Goal: Task Accomplishment & Management: Use online tool/utility

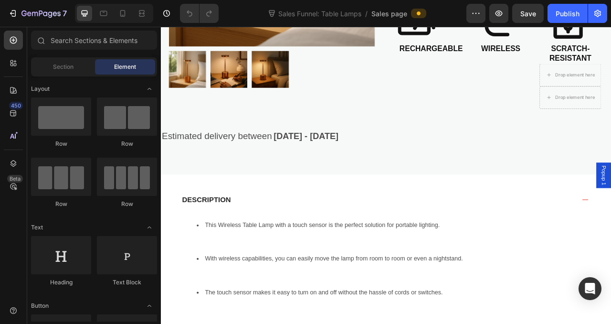
scroll to position [348, 0]
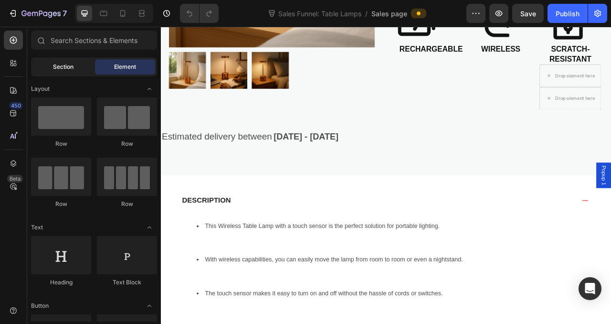
click at [90, 69] on div "Section" at bounding box center [63, 66] width 60 height 15
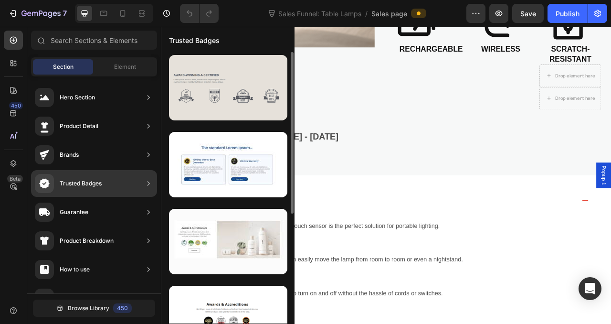
click at [261, 112] on div at bounding box center [228, 87] width 118 height 65
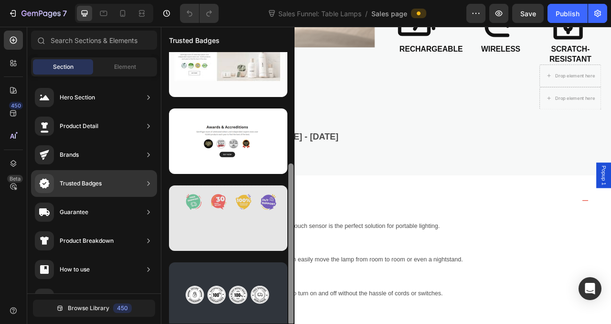
scroll to position [184, 0]
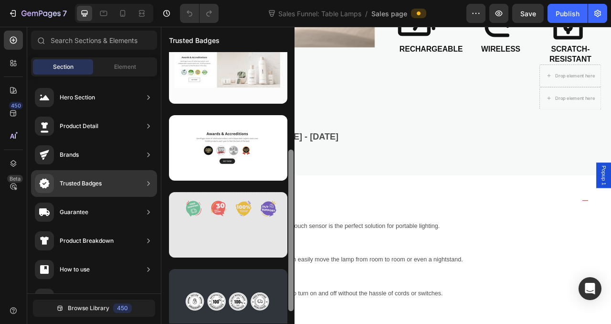
drag, startPoint x: 289, startPoint y: 115, endPoint x: 272, endPoint y: 215, distance: 101.7
click at [272, 215] on div at bounding box center [227, 187] width 133 height 271
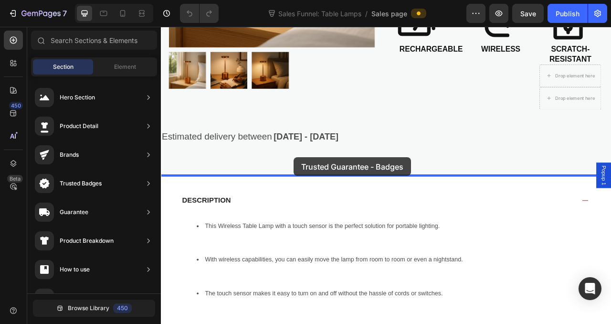
drag, startPoint x: 404, startPoint y: 329, endPoint x: 330, endPoint y: 192, distance: 155.3
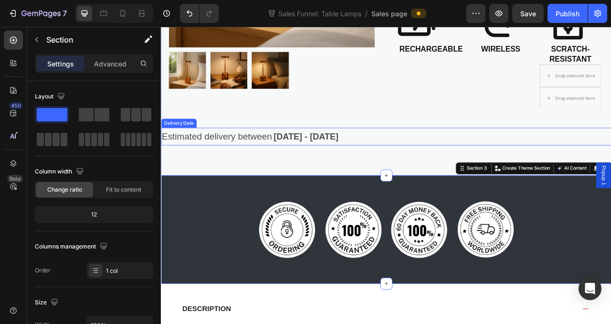
click at [494, 170] on div "Estimated delivery between [DATE] - [DATE]" at bounding box center [447, 166] width 573 height 22
click at [519, 237] on div "Image Image Image Image Row Section 3 You can create reusable sections Create T…" at bounding box center [447, 285] width 573 height 138
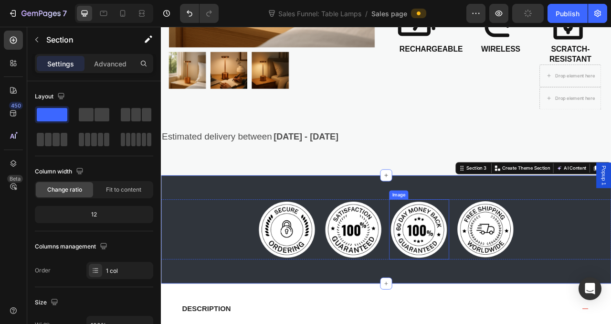
click at [501, 292] on img at bounding box center [489, 284] width 76 height 76
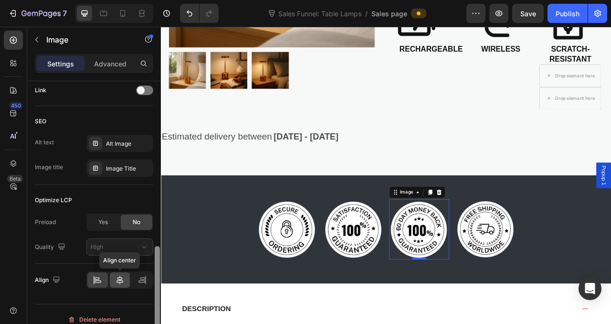
drag, startPoint x: 155, startPoint y: 111, endPoint x: 124, endPoint y: 277, distance: 168.5
click at [124, 277] on div "Style Rectangle Source Upload Image [URL][DOMAIN_NAME] or Browse gallery Size F…" at bounding box center [94, 216] width 134 height 270
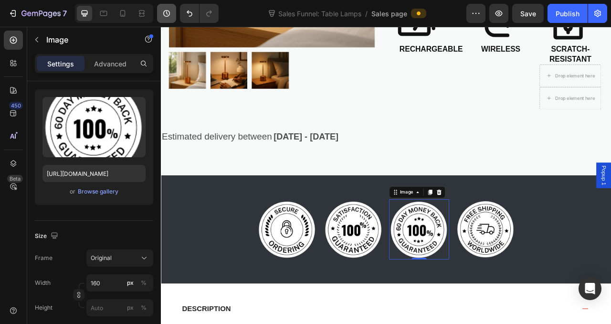
scroll to position [0, 0]
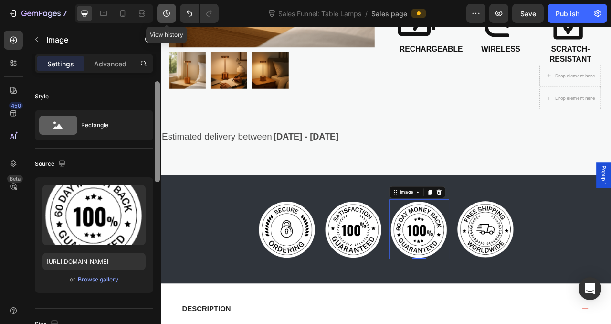
drag, startPoint x: 158, startPoint y: 264, endPoint x: 163, endPoint y: 17, distance: 247.4
click at [163, 0] on div "7 Version history View history Sales Funnel: Table Lamps / Sales page Preview S…" at bounding box center [305, 0] width 611 height 0
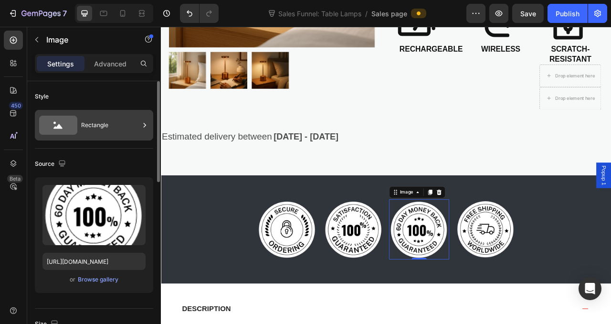
click at [85, 129] on div "Rectangle" at bounding box center [110, 125] width 58 height 22
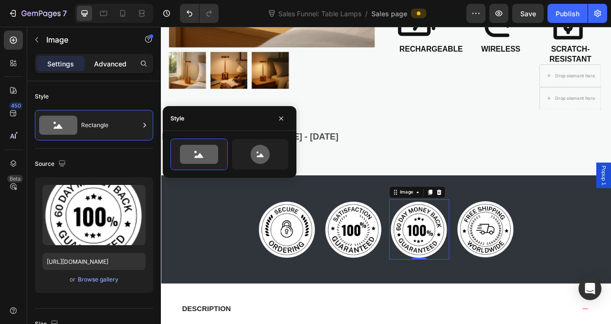
click at [110, 63] on p "Advanced" at bounding box center [110, 64] width 32 height 10
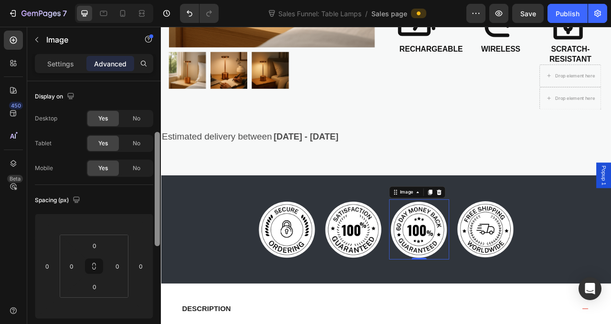
drag, startPoint x: 157, startPoint y: 124, endPoint x: 148, endPoint y: 110, distance: 16.5
click at [148, 111] on div "Display on Desktop Yes No Tablet Yes No Mobile Yes No Spacing (px) 0 0 0 0 0 0 …" at bounding box center [94, 216] width 134 height 270
click at [190, 14] on icon "Undo/Redo" at bounding box center [190, 14] width 10 height 10
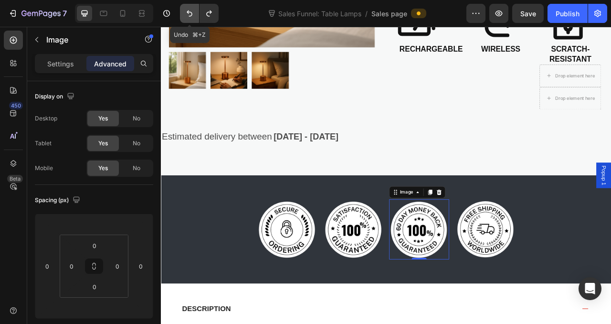
click at [190, 14] on icon "Undo/Redo" at bounding box center [190, 14] width 10 height 10
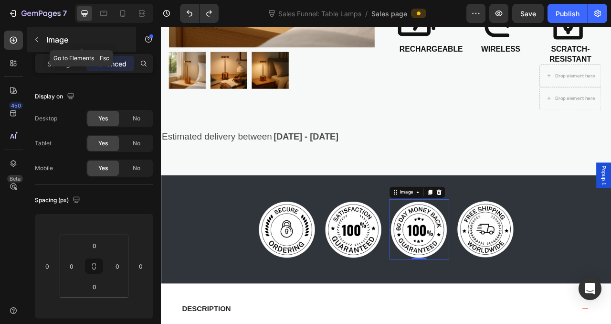
click at [41, 41] on button "button" at bounding box center [36, 39] width 15 height 15
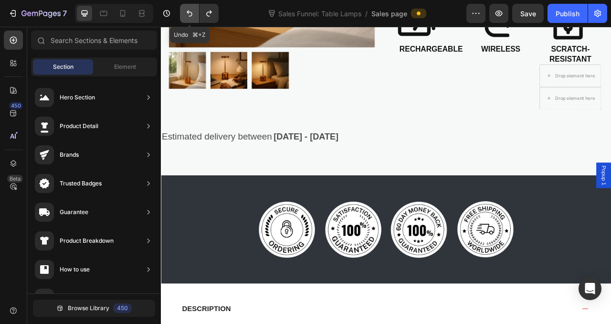
click at [190, 9] on icon "Undo/Redo" at bounding box center [190, 14] width 10 height 10
